Goal: Task Accomplishment & Management: Complete application form

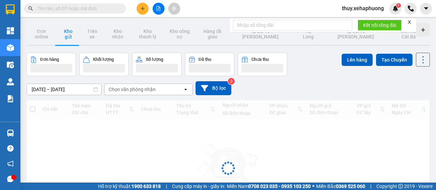
click at [138, 6] on button at bounding box center [142, 9] width 12 height 12
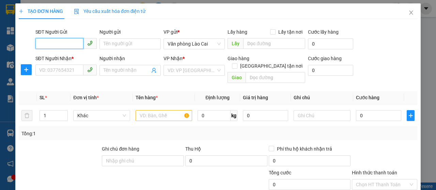
click at [57, 46] on input "SĐT Người Gửi" at bounding box center [59, 43] width 48 height 11
type input "0387445588"
click at [52, 59] on div "0387445588" at bounding box center [65, 57] width 52 height 7
type input "0795312640"
type input "đồ sơn hp"
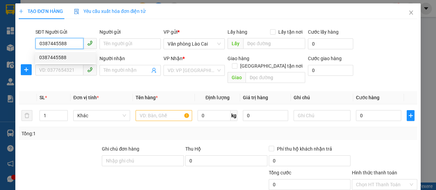
type input "1.340.000"
type input "100.000"
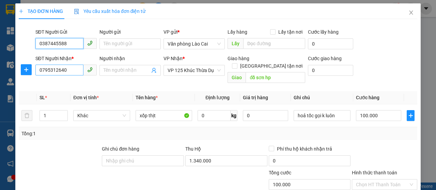
type input "0387445588"
drag, startPoint x: 70, startPoint y: 69, endPoint x: 0, endPoint y: 69, distance: 70.5
click at [0, 69] on div "TẠO ĐƠN HÀNG Yêu cầu xuất hóa đơn điện tử Transit Pickup Surcharge Ids Transit …" at bounding box center [218, 95] width 436 height 190
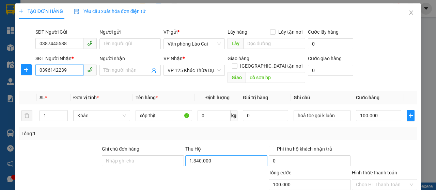
type input "0396142239"
click at [210, 156] on input "1.340.000" at bounding box center [226, 161] width 82 height 11
type input "860.000"
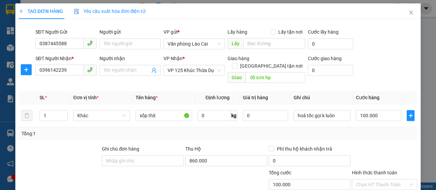
click at [203, 174] on div at bounding box center [234, 181] width 67 height 24
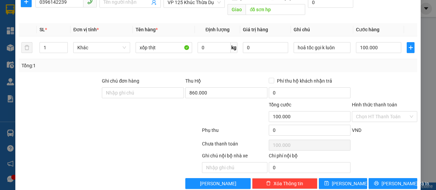
scroll to position [72, 0]
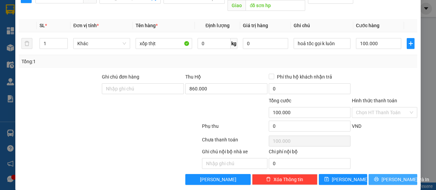
click at [385, 176] on span "Lưu và In" at bounding box center [405, 179] width 48 height 7
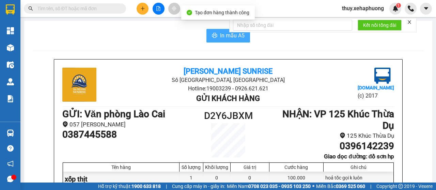
click at [223, 34] on span "In mẫu A5" at bounding box center [232, 35] width 25 height 9
